Goal: Task Accomplishment & Management: Use online tool/utility

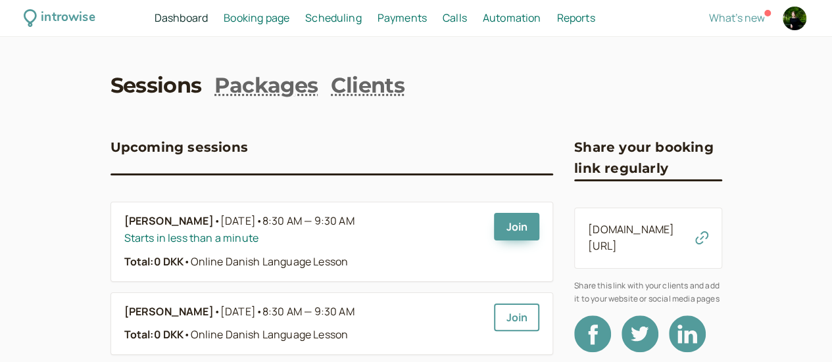
click at [483, 101] on nav "Sessions Packages Clients" at bounding box center [415, 86] width 611 height 30
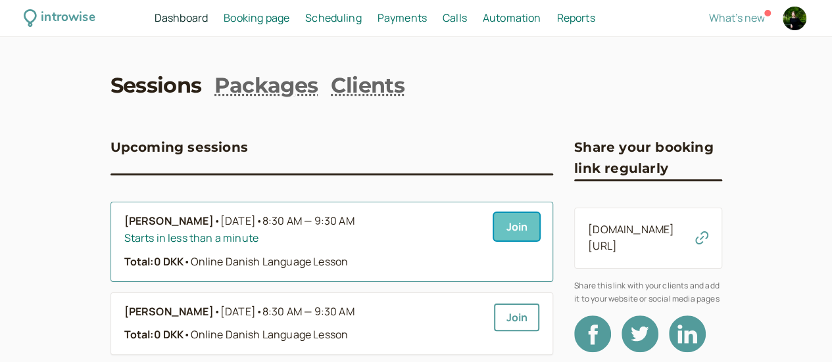
click at [494, 227] on link "Join" at bounding box center [516, 227] width 45 height 28
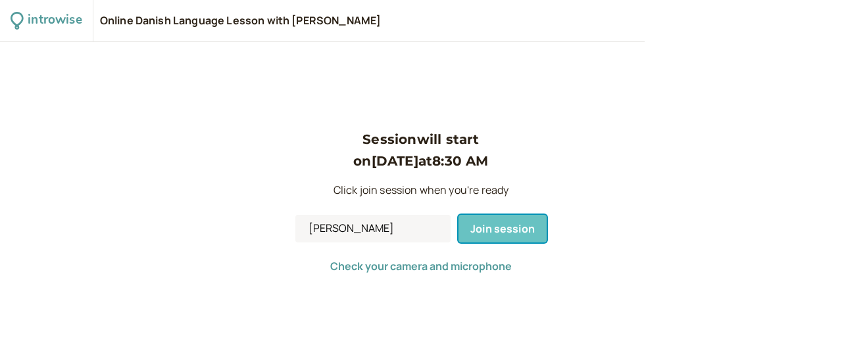
click at [515, 227] on span "Join session" at bounding box center [502, 229] width 64 height 14
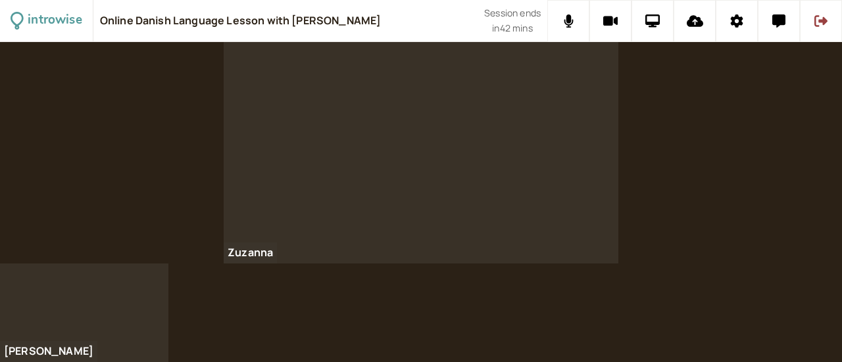
drag, startPoint x: 665, startPoint y: 214, endPoint x: 676, endPoint y: 160, distance: 55.1
click at [665, 214] on div "Zuzanna" at bounding box center [421, 153] width 842 height 222
click at [653, 21] on icon at bounding box center [652, 20] width 15 height 13
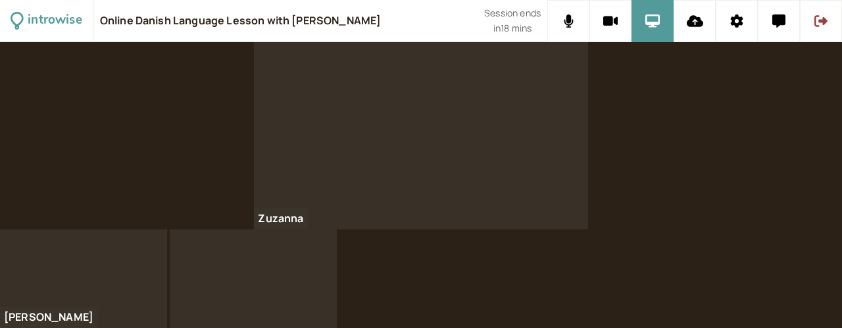
click at [271, 279] on video at bounding box center [253, 278] width 167 height 99
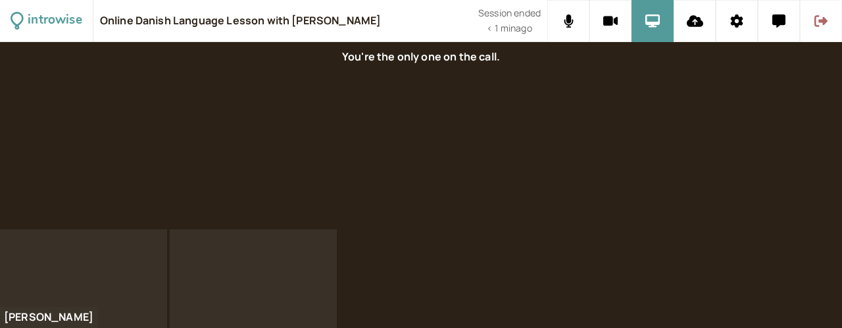
click at [820, 19] on icon at bounding box center [820, 21] width 13 height 12
